Goal: Task Accomplishment & Management: Manage account settings

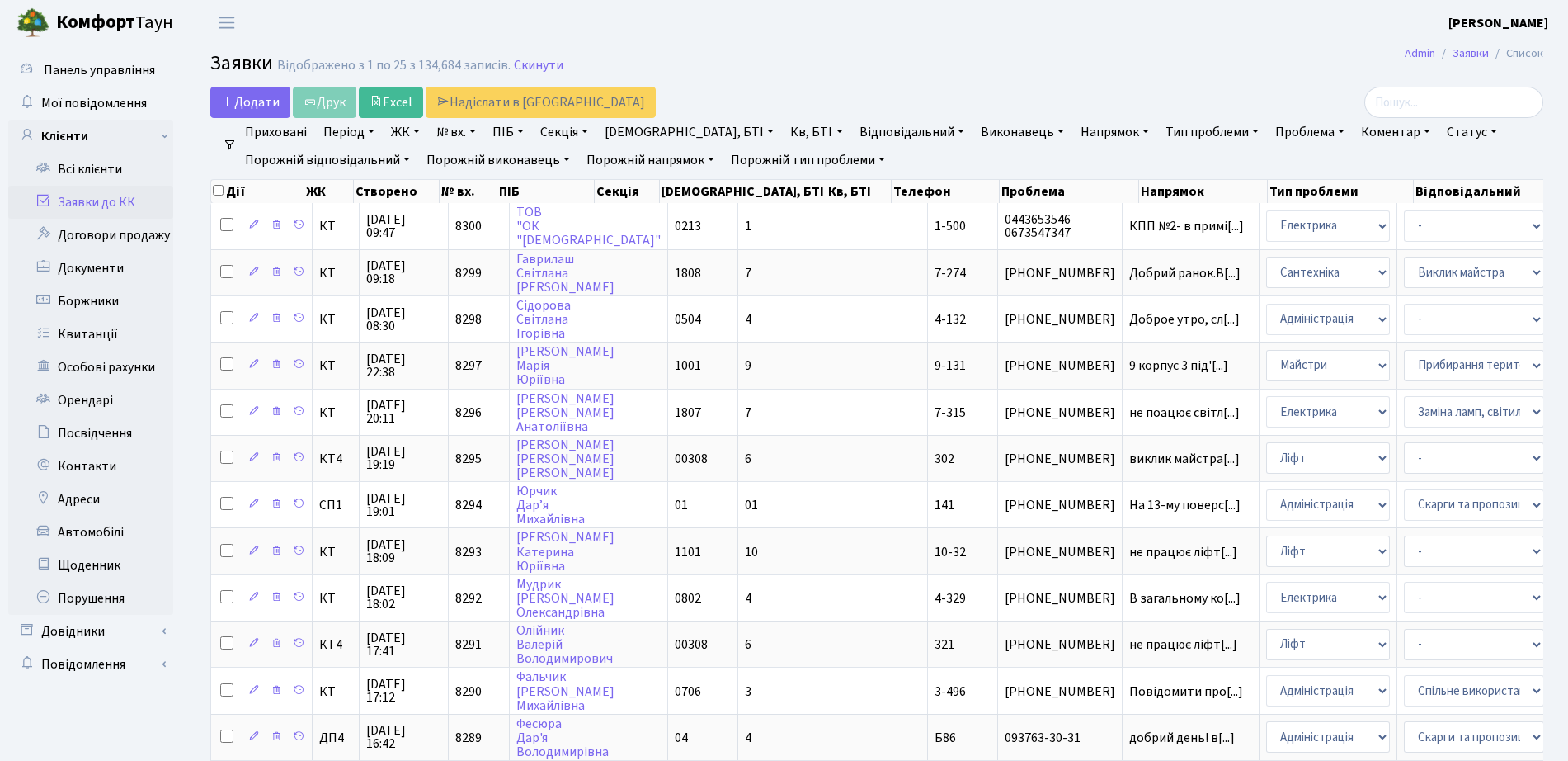
select select "25"
click at [80, 166] on link "Всі клієнти" at bounding box center [91, 169] width 165 height 33
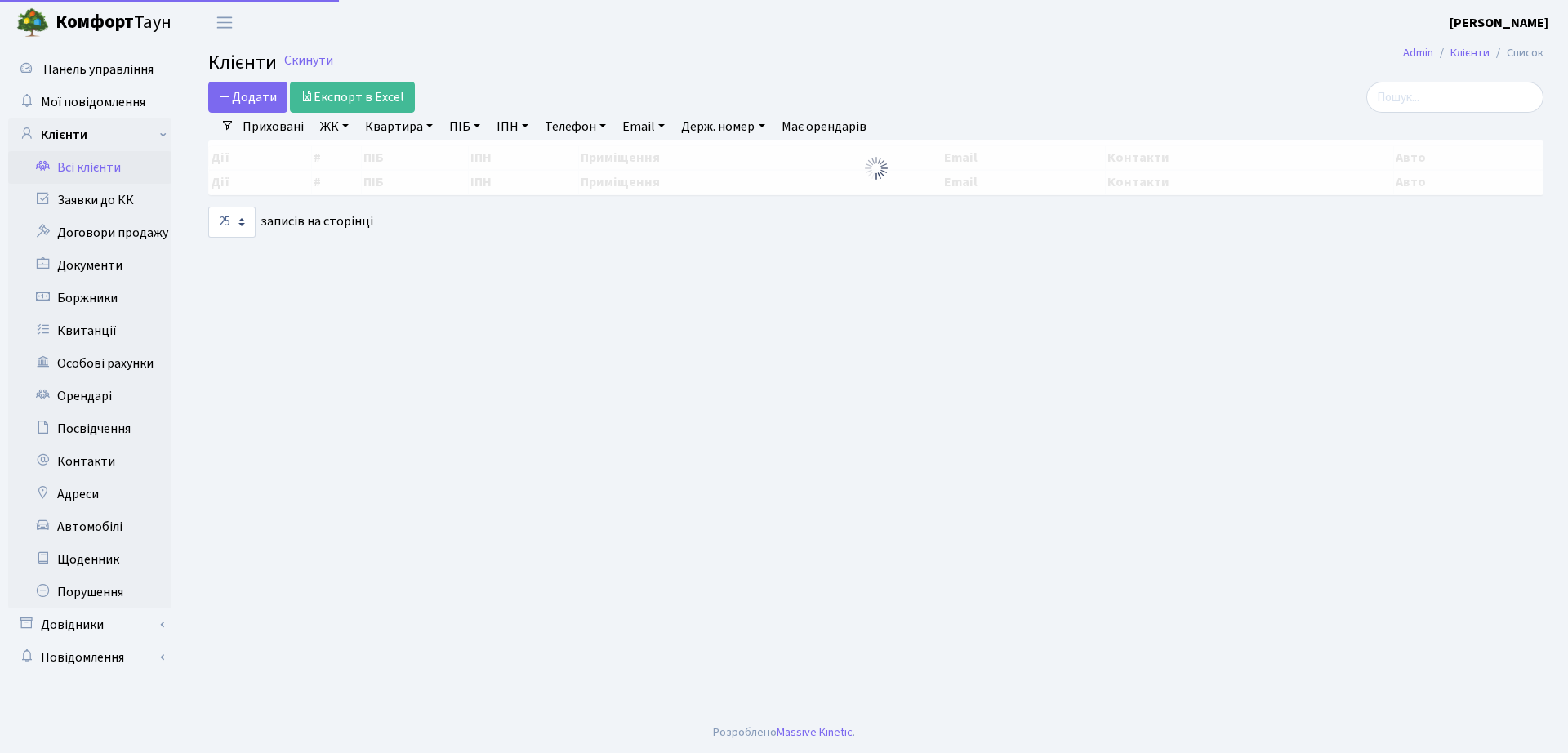
select select "25"
click at [1428, 95] on input "search" at bounding box center [1454, 97] width 177 height 31
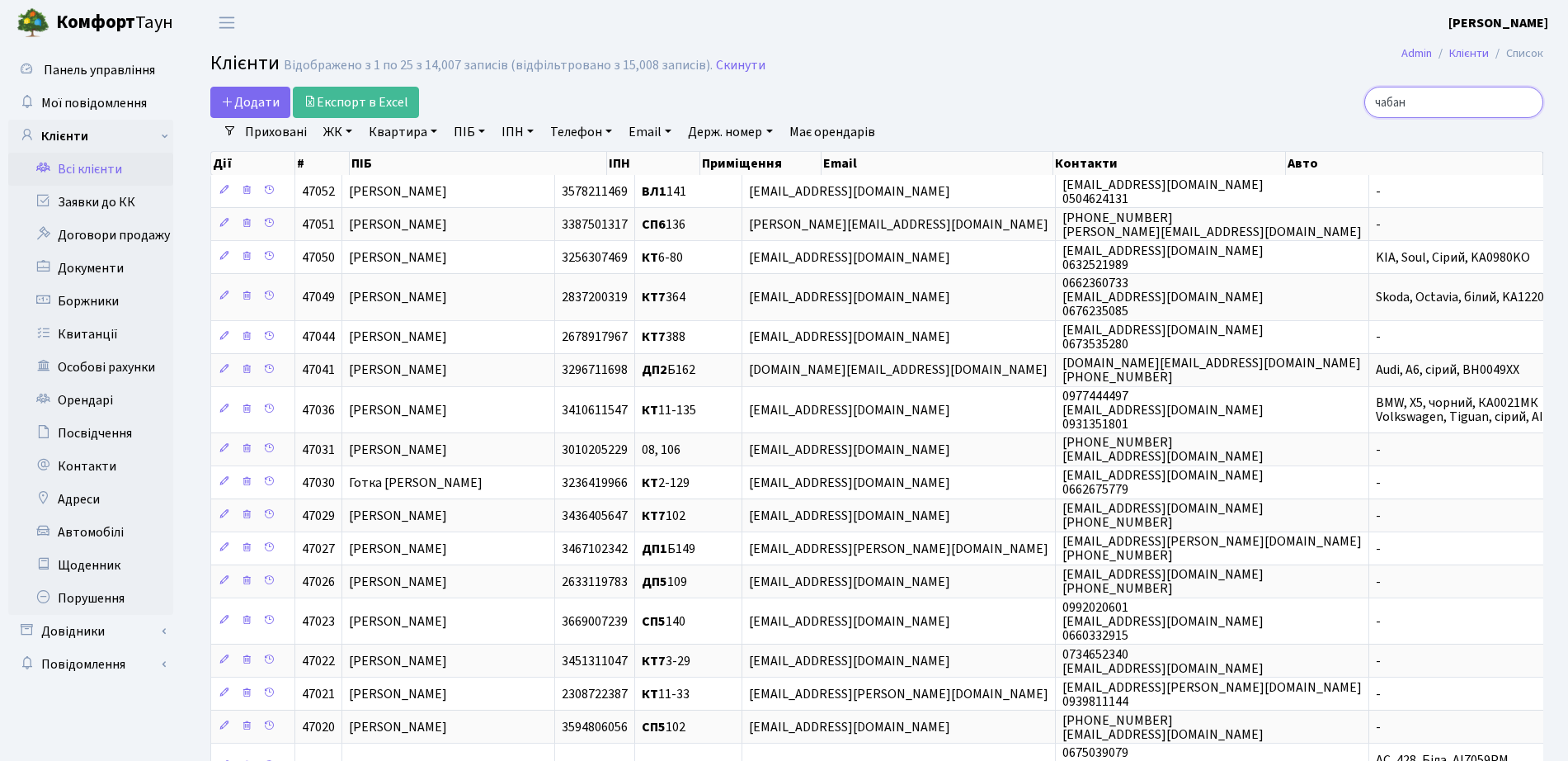
type input "чабан"
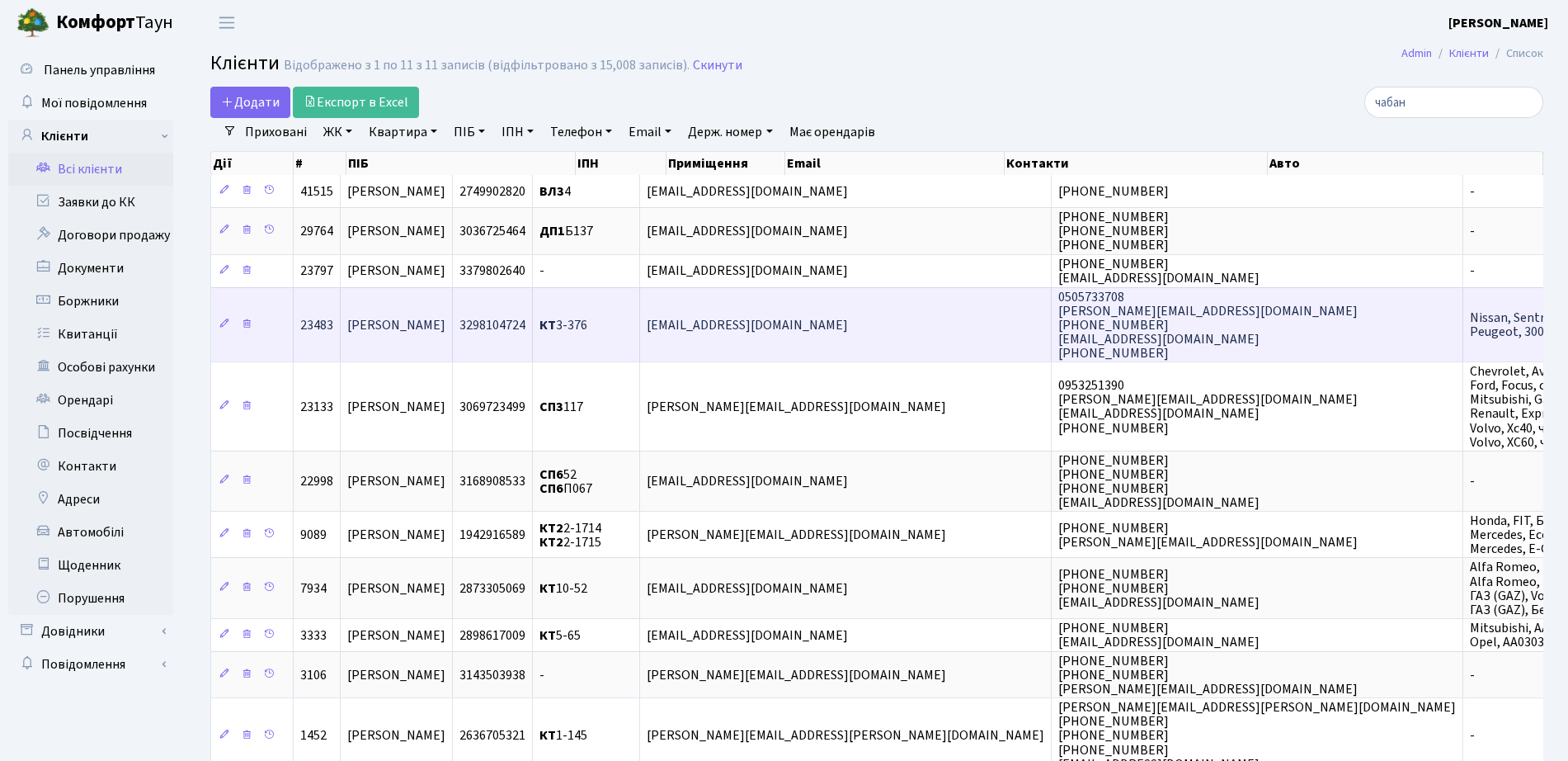
click at [588, 321] on span "КТ 3-376" at bounding box center [563, 325] width 48 height 18
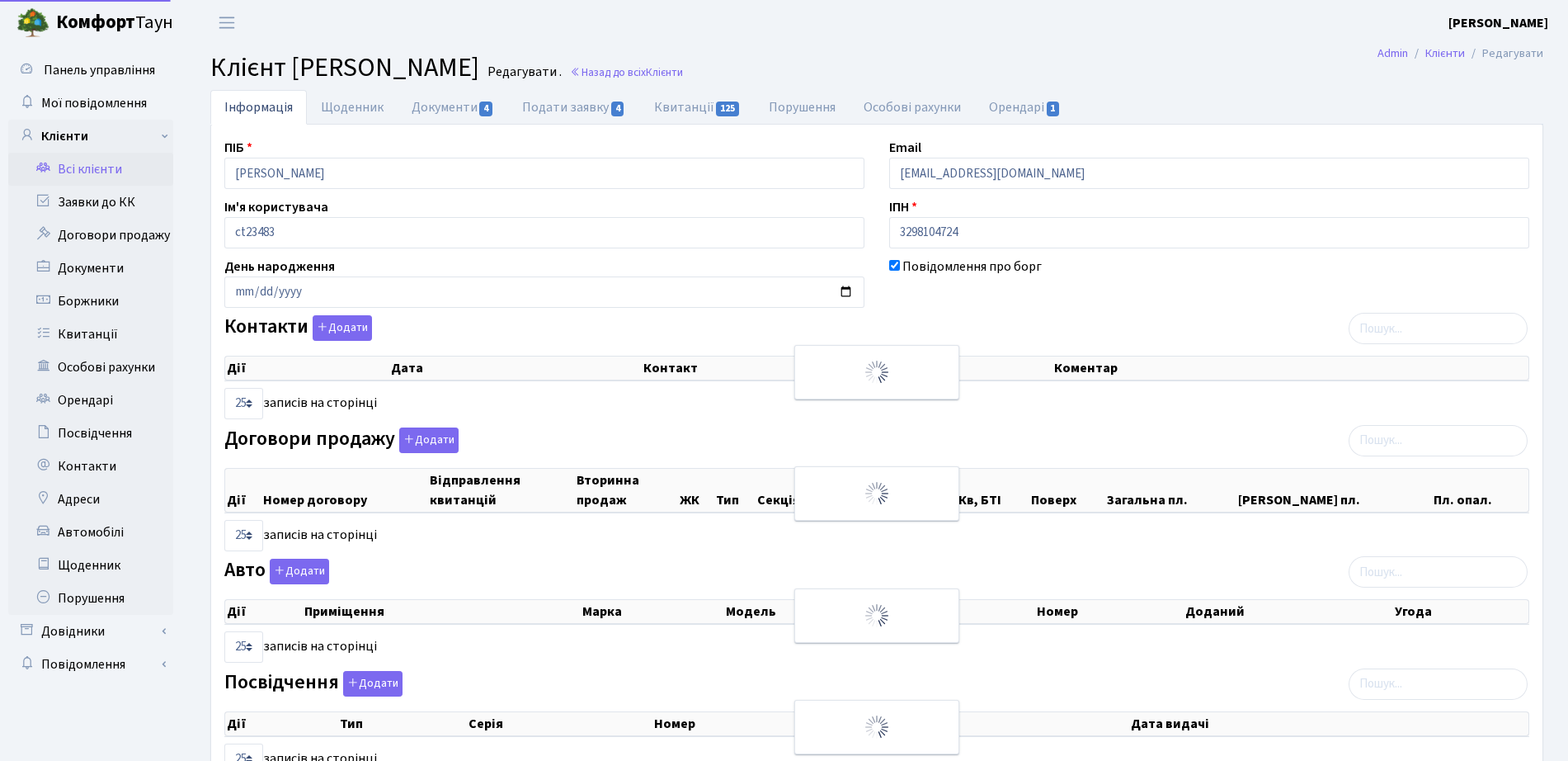
select select "25"
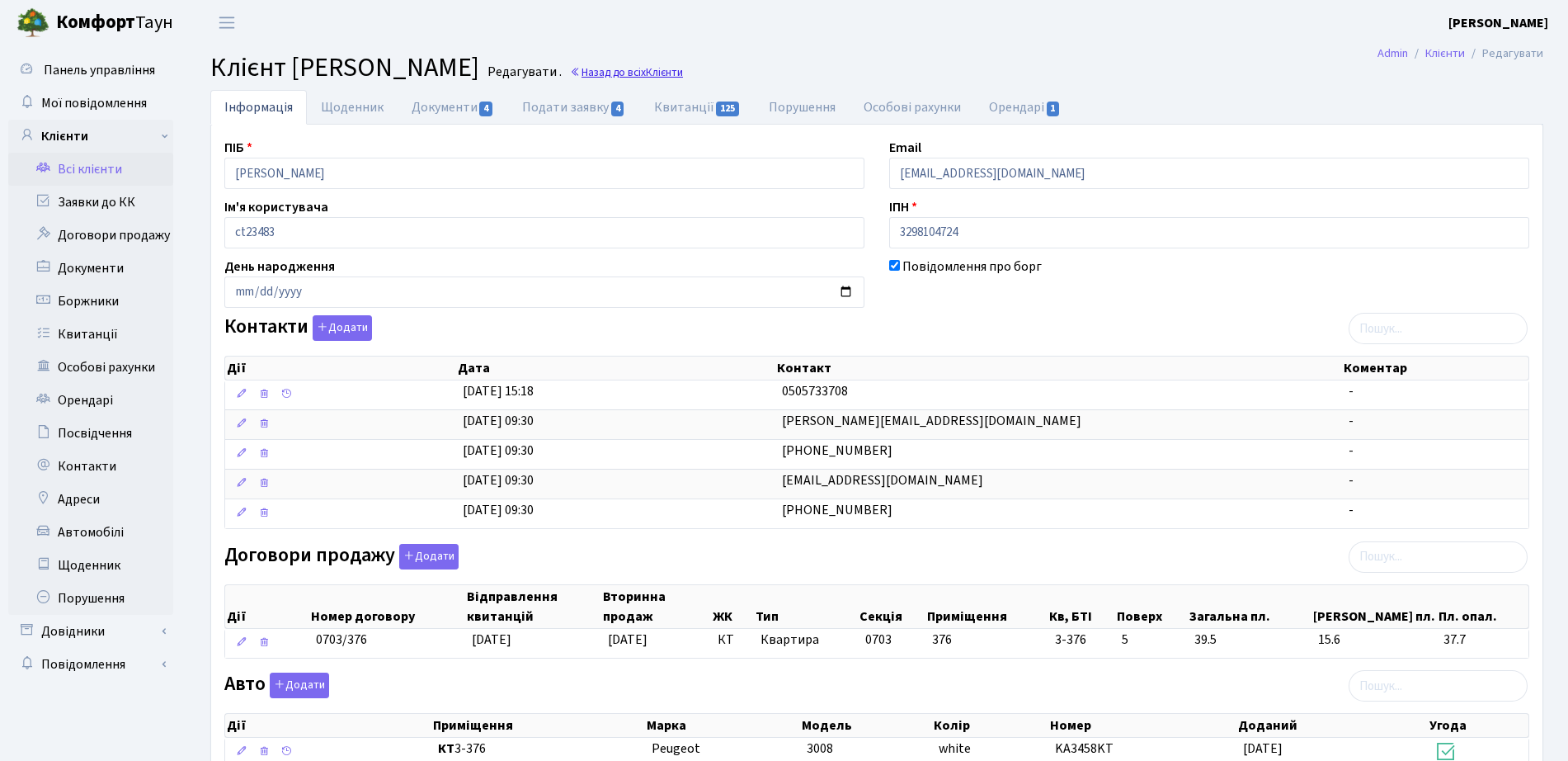
click at [683, 75] on link "Назад до всіх Клієнти" at bounding box center [626, 72] width 113 height 15
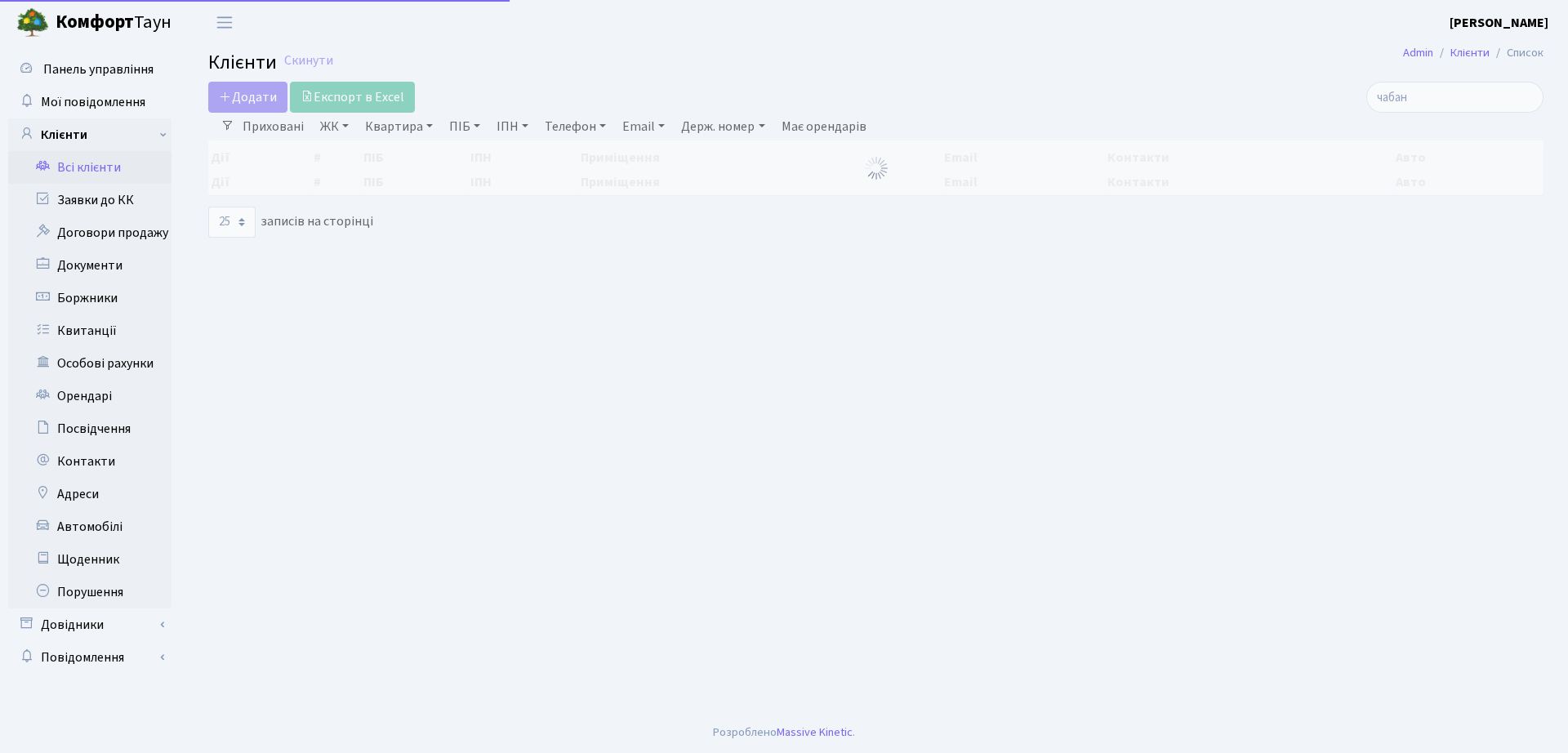
select select "25"
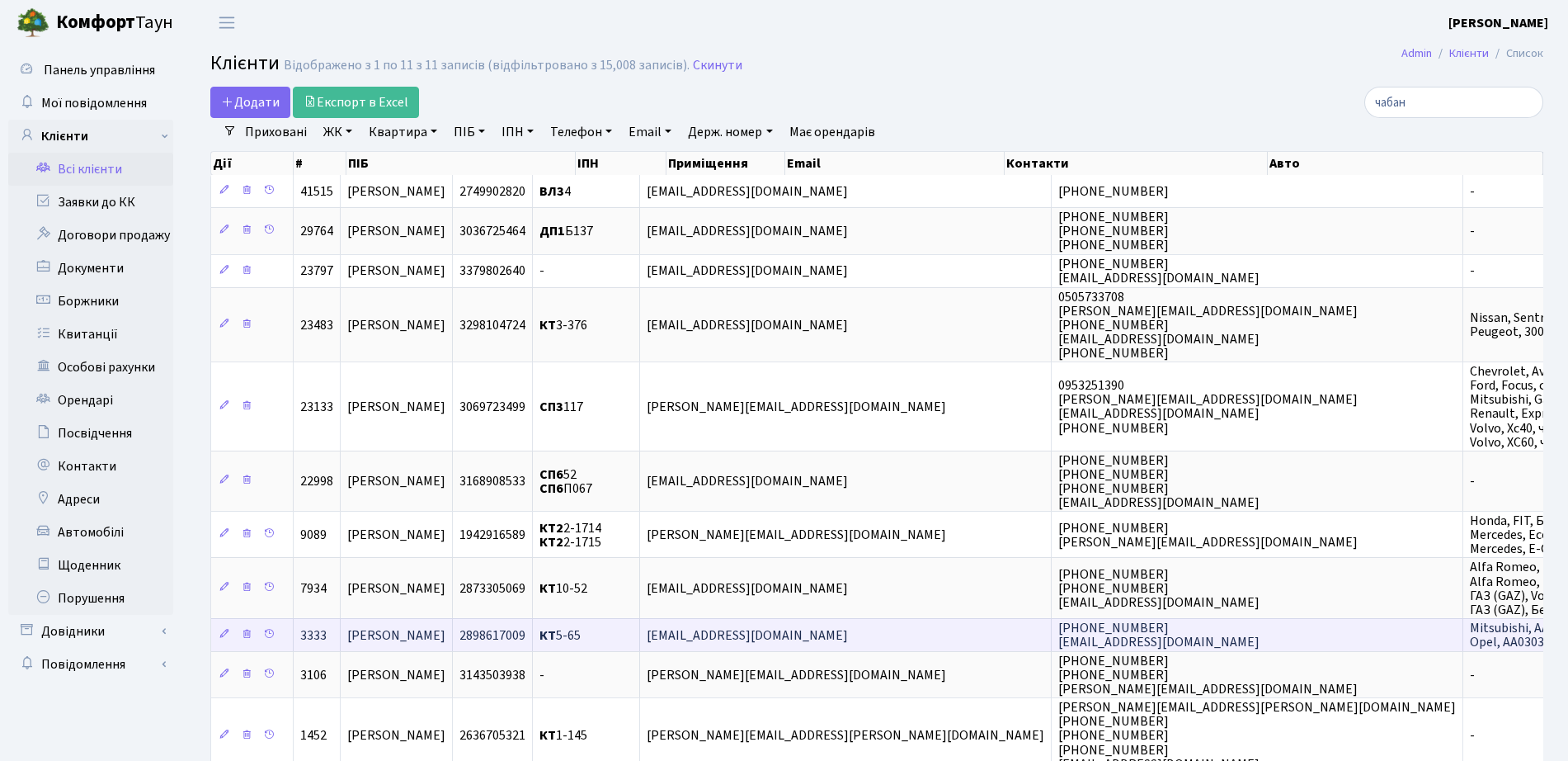
click at [526, 636] on span "2898617009" at bounding box center [492, 635] width 66 height 18
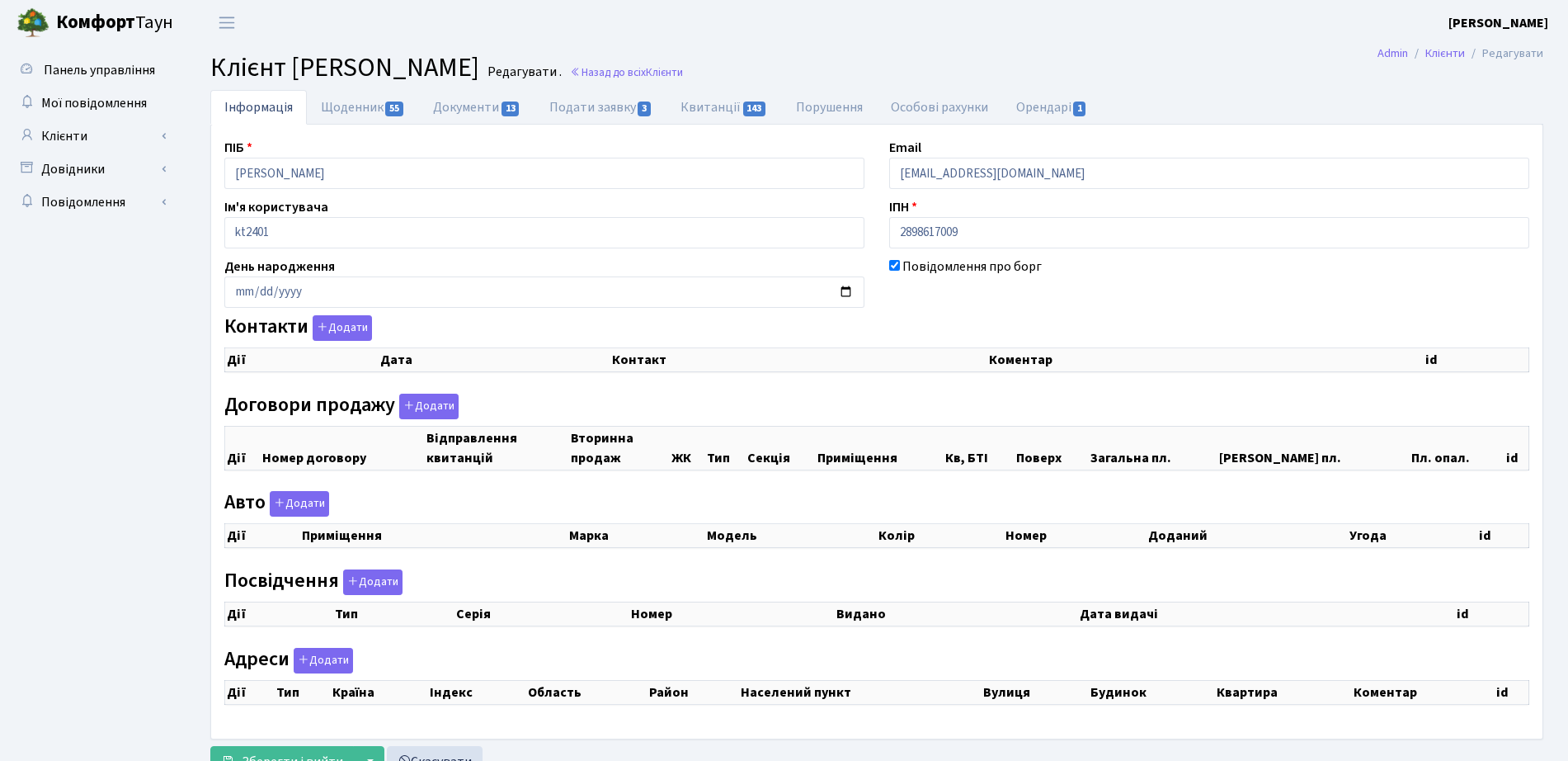
select select "25"
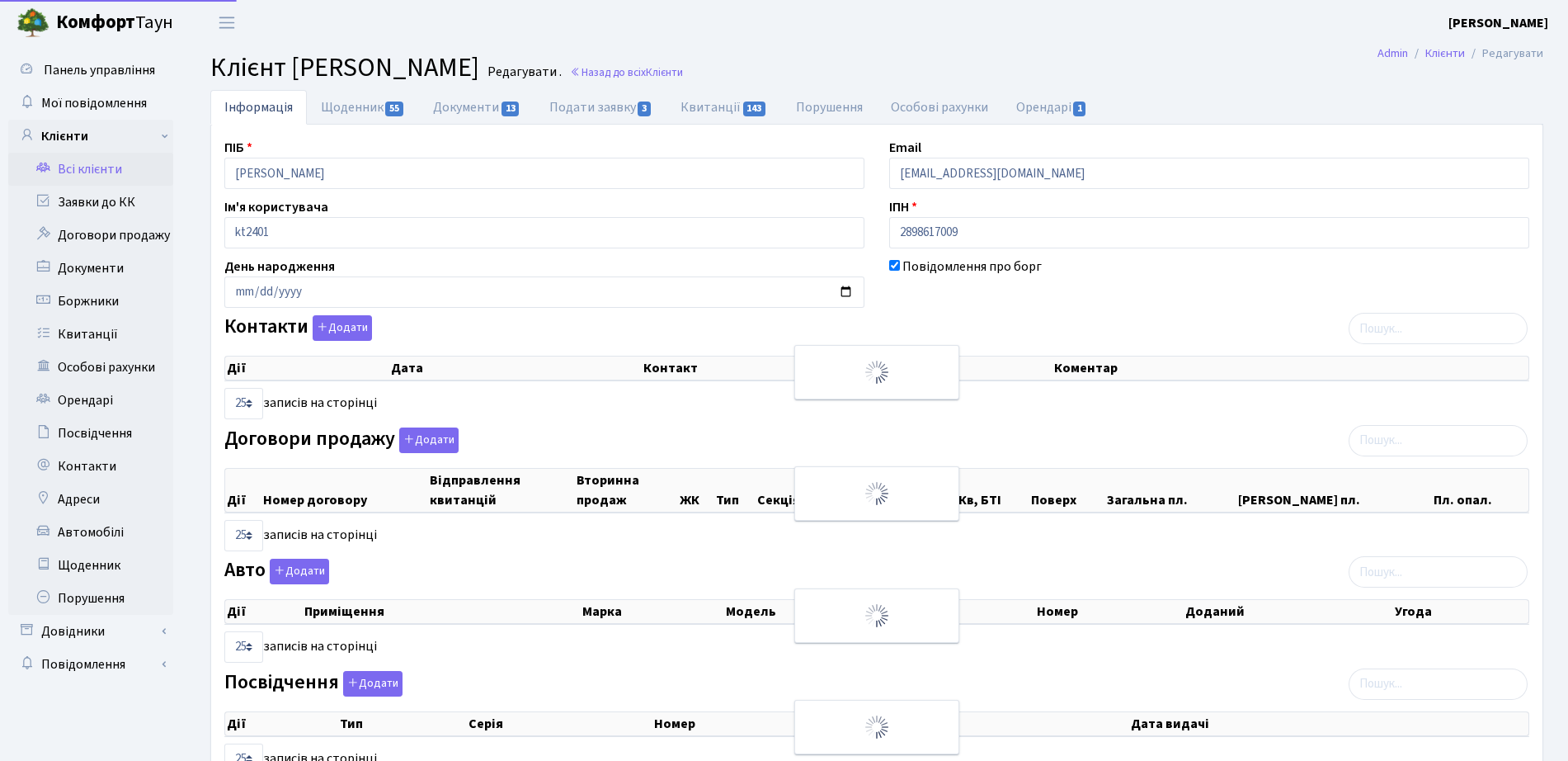
checkbox input "true"
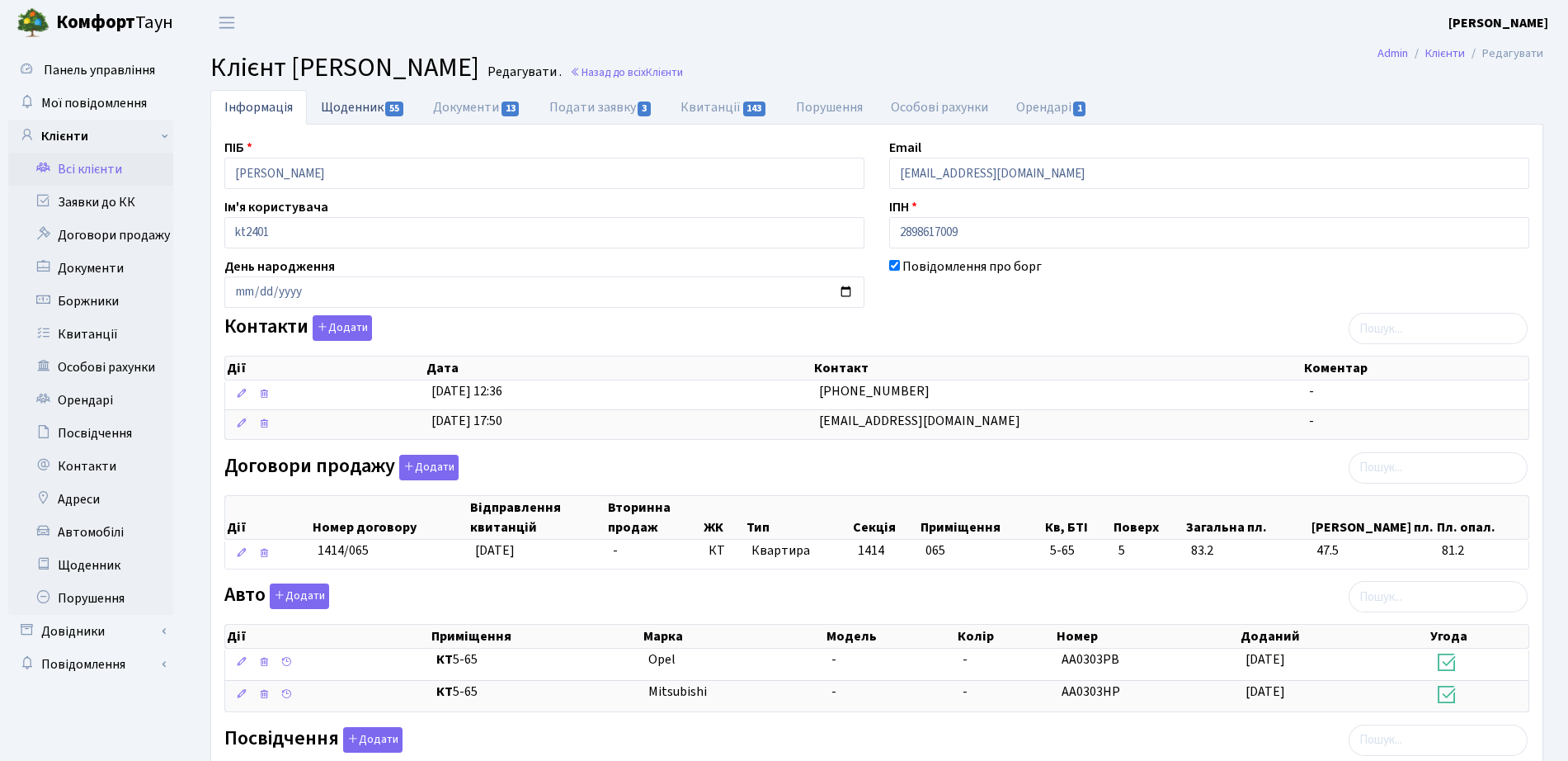
click at [367, 104] on link "Щоденник 55" at bounding box center [363, 107] width 112 height 34
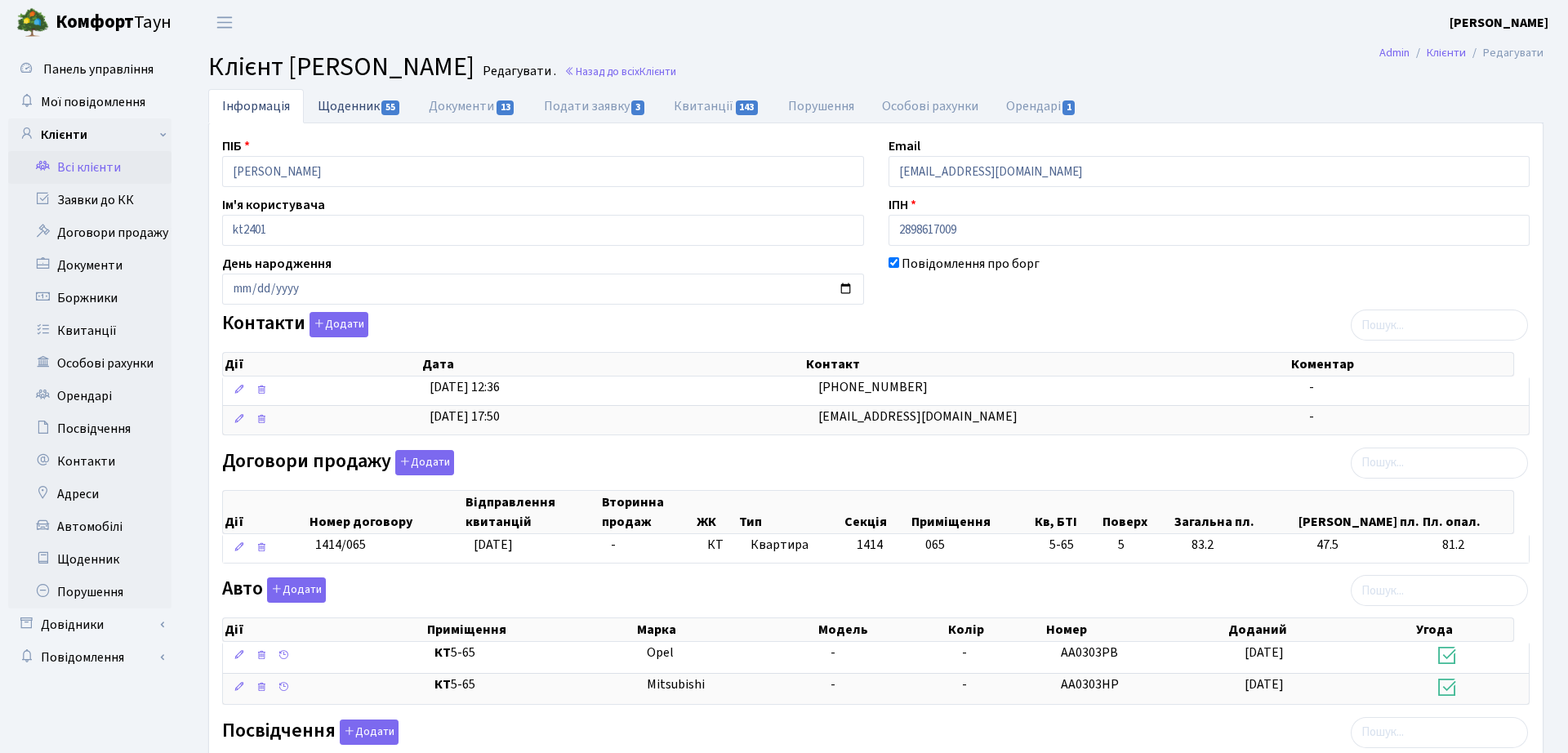
select select "25"
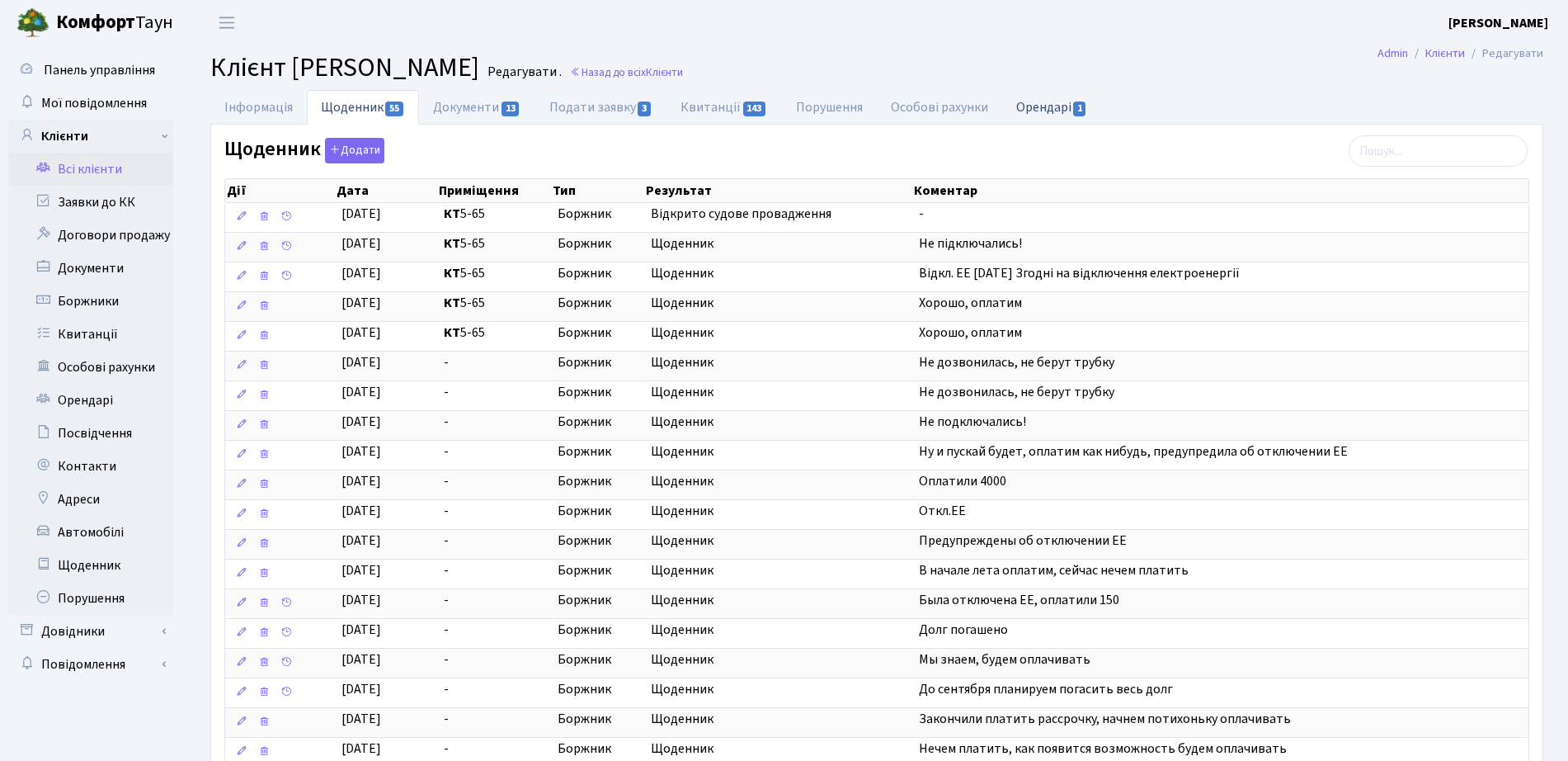
click at [1068, 116] on link "Орендарі 1" at bounding box center [1052, 107] width 100 height 34
select select "25"
